Goal: Task Accomplishment & Management: Manage account settings

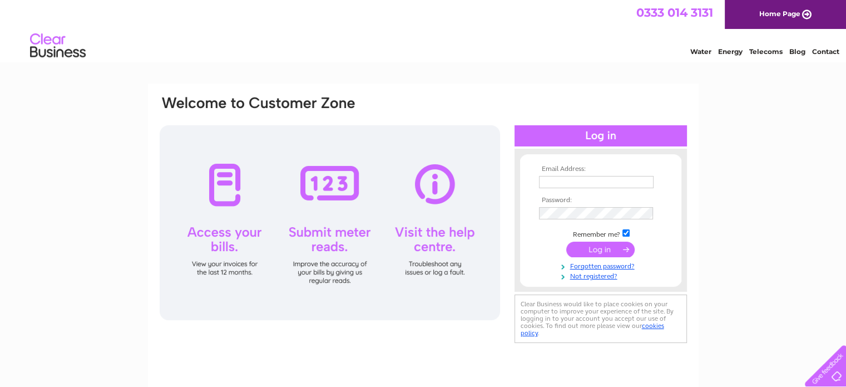
type input "jamesvestey@gmail.com"
click at [605, 249] on input "submit" at bounding box center [600, 249] width 68 height 16
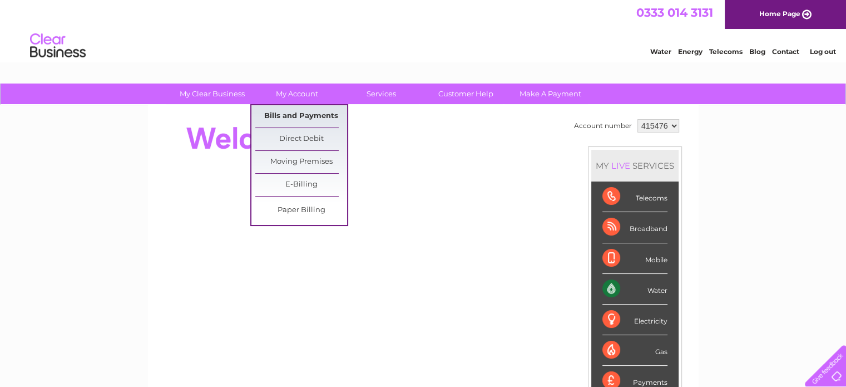
click at [293, 116] on link "Bills and Payments" at bounding box center [301, 116] width 92 height 22
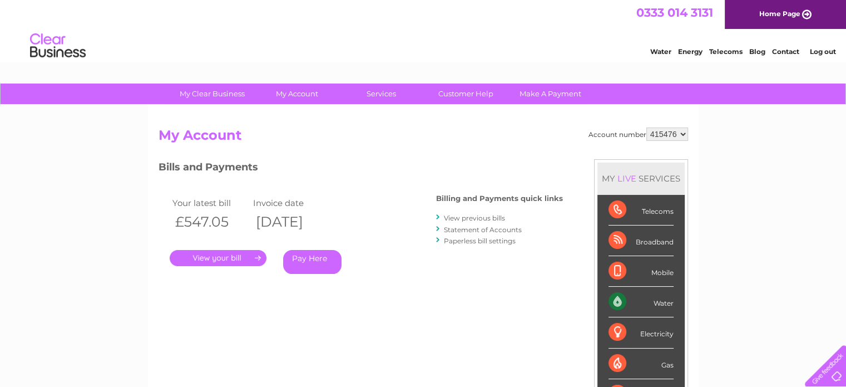
click at [209, 258] on link "." at bounding box center [218, 258] width 97 height 16
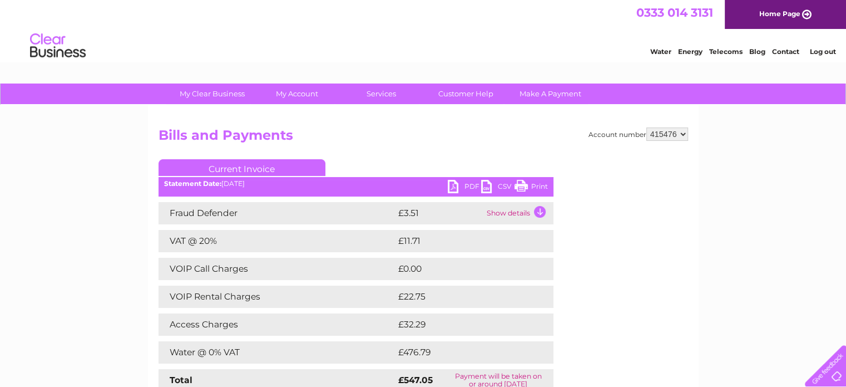
click at [452, 185] on link "PDF" at bounding box center [464, 188] width 33 height 16
